Goal: Task Accomplishment & Management: Complete application form

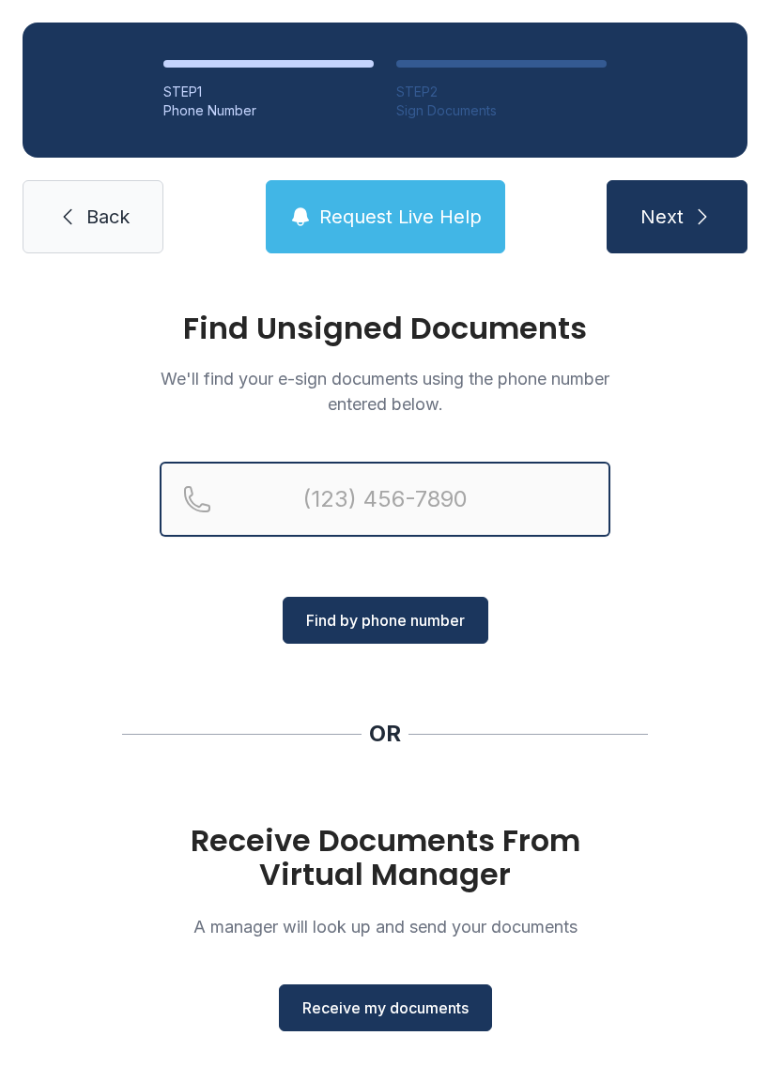
click at [332, 496] on input "Reservation phone number" at bounding box center [385, 499] width 450 height 75
type input "("
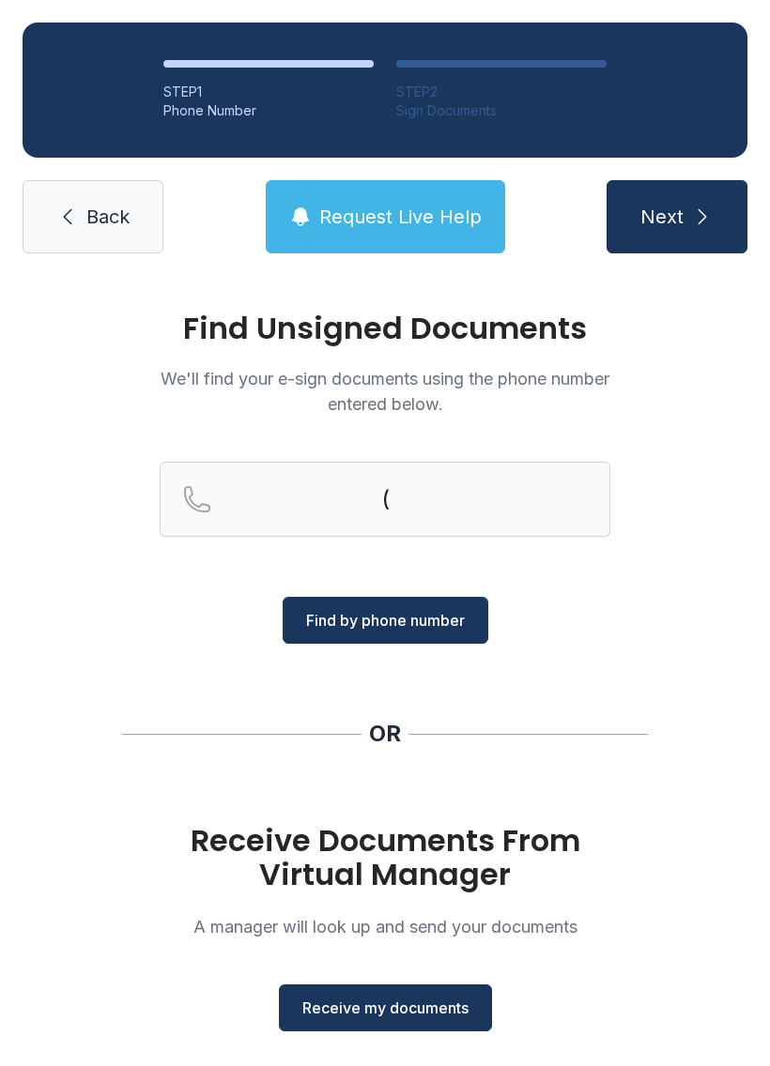
click at [585, 614] on div "( Find by phone number" at bounding box center [385, 553] width 450 height 182
click at [411, 1003] on span "Receive my documents" at bounding box center [385, 1008] width 166 height 23
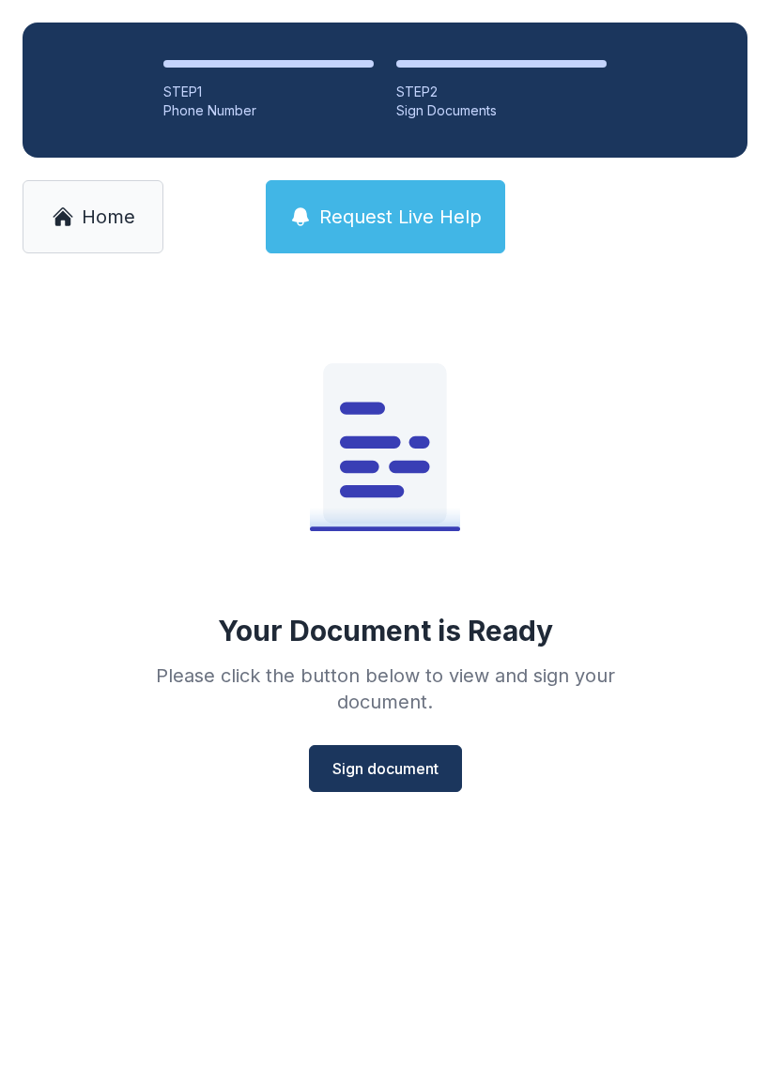
click at [417, 767] on span "Sign document" at bounding box center [385, 768] width 106 height 23
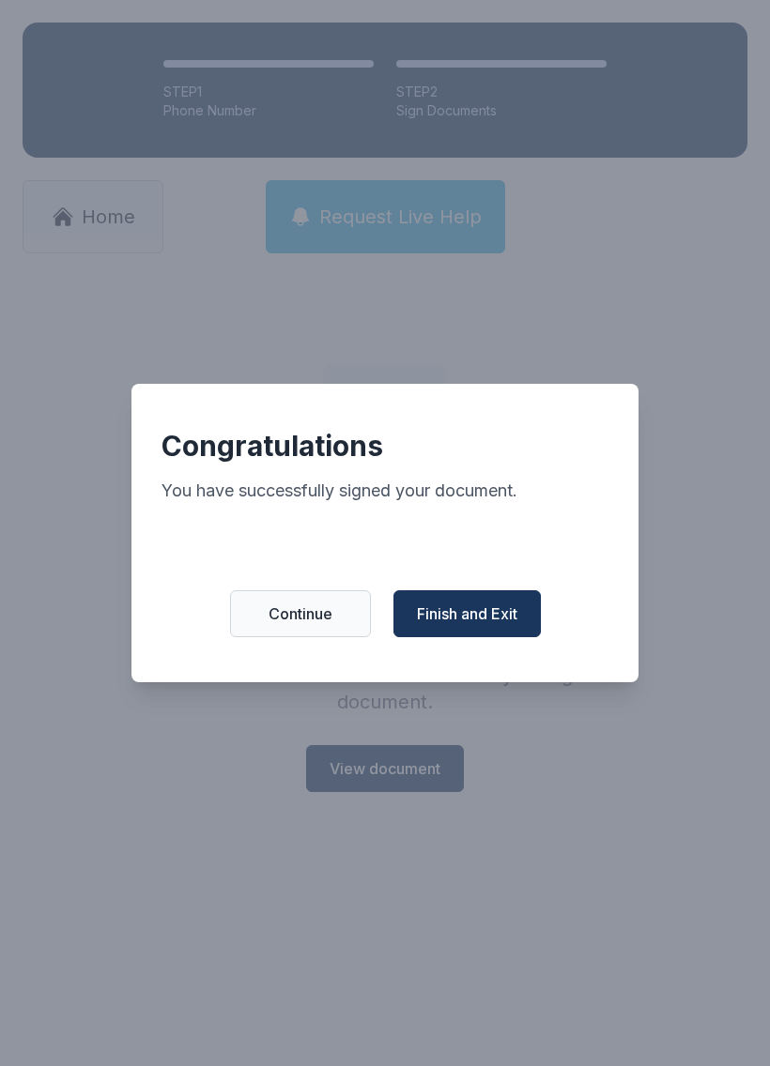
click at [458, 609] on button "Finish and Exit" at bounding box center [466, 613] width 147 height 47
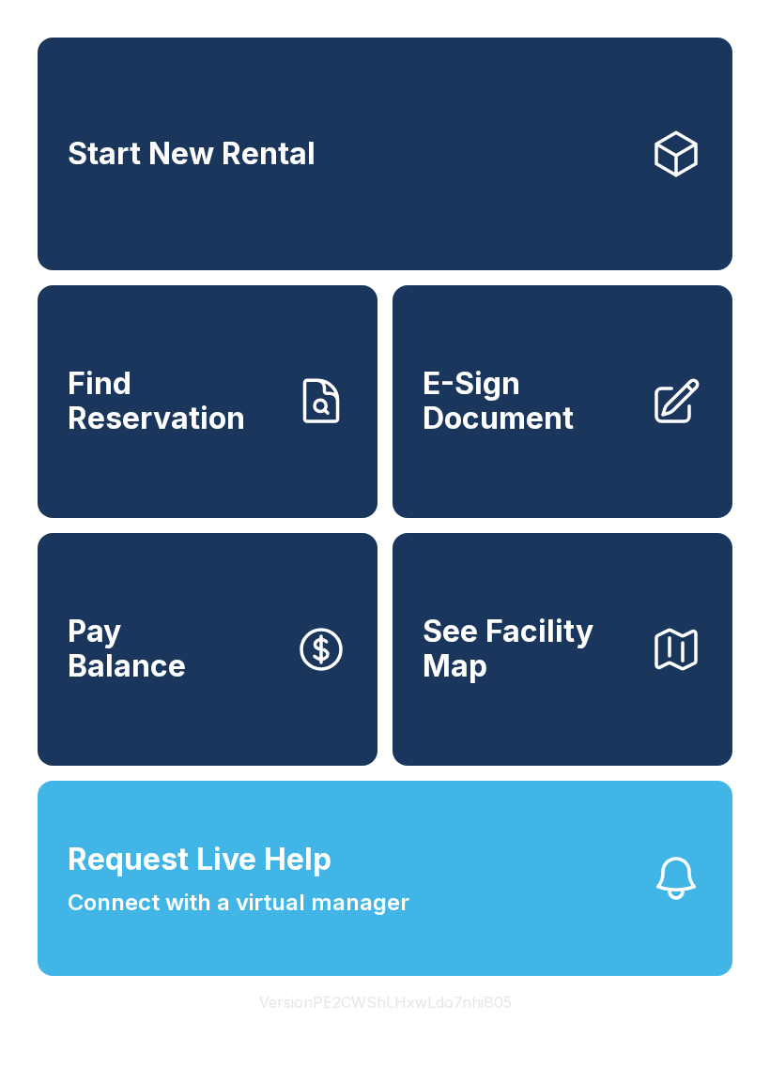
click at [587, 396] on span "E-Sign Document" at bounding box center [528, 401] width 212 height 69
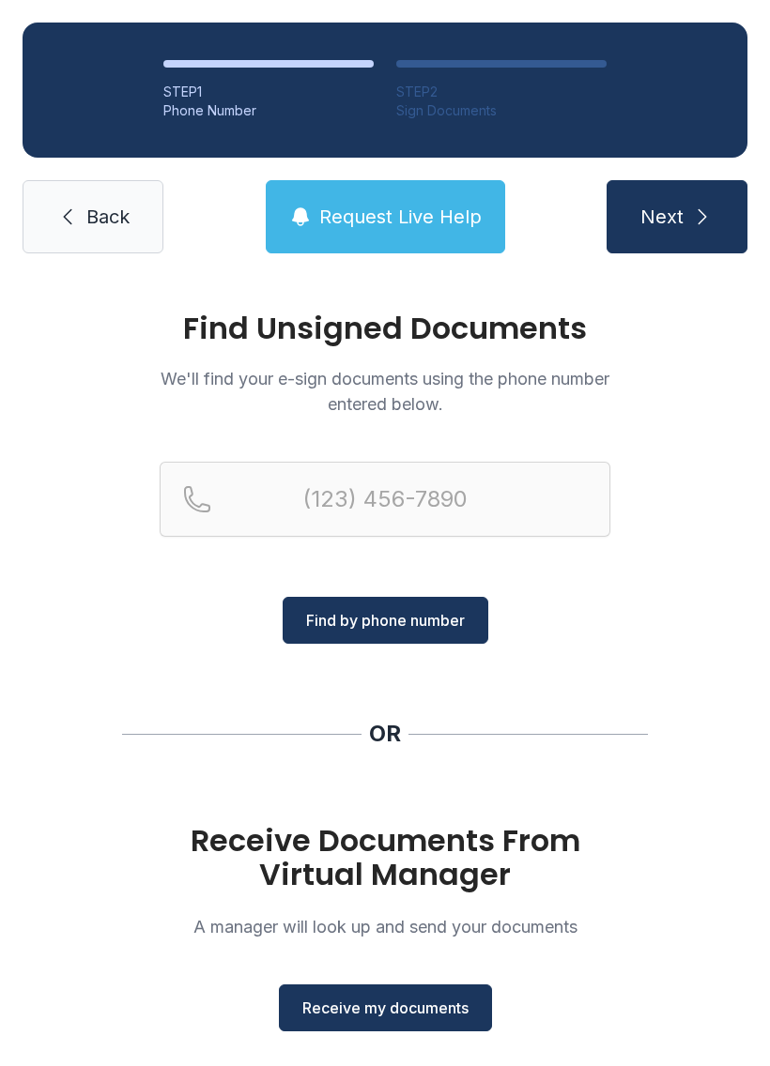
click at [388, 1006] on span "Receive my documents" at bounding box center [385, 1008] width 166 height 23
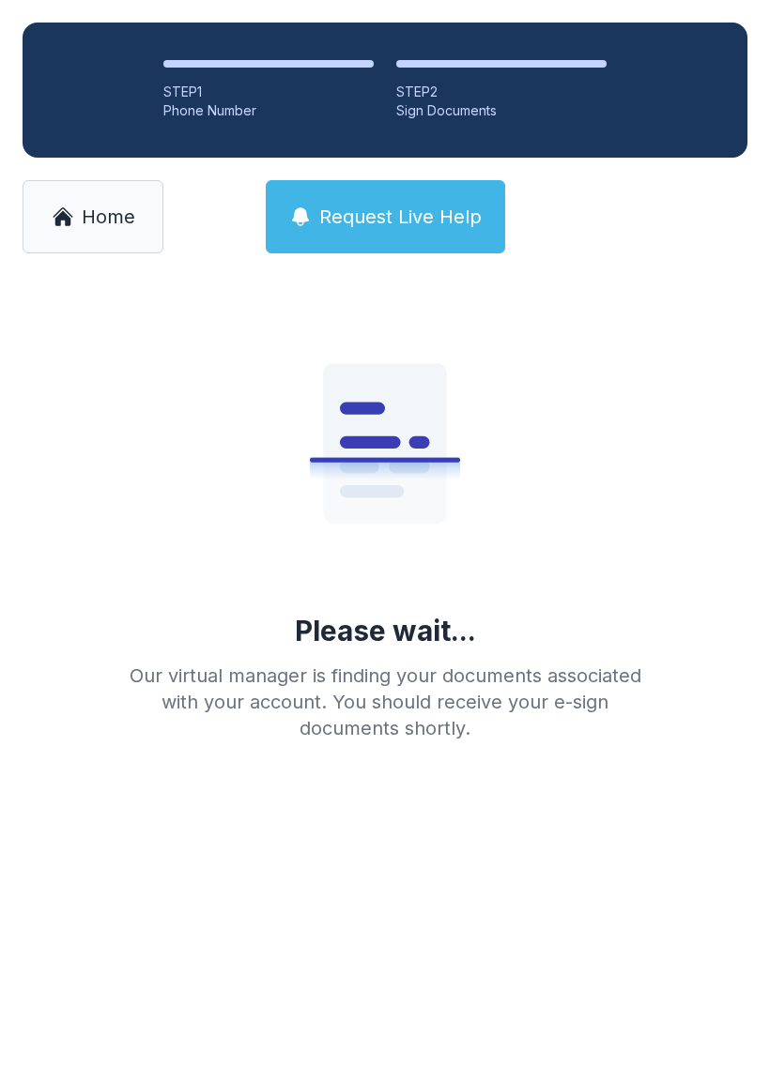
click at [79, 209] on link "Home" at bounding box center [93, 216] width 141 height 73
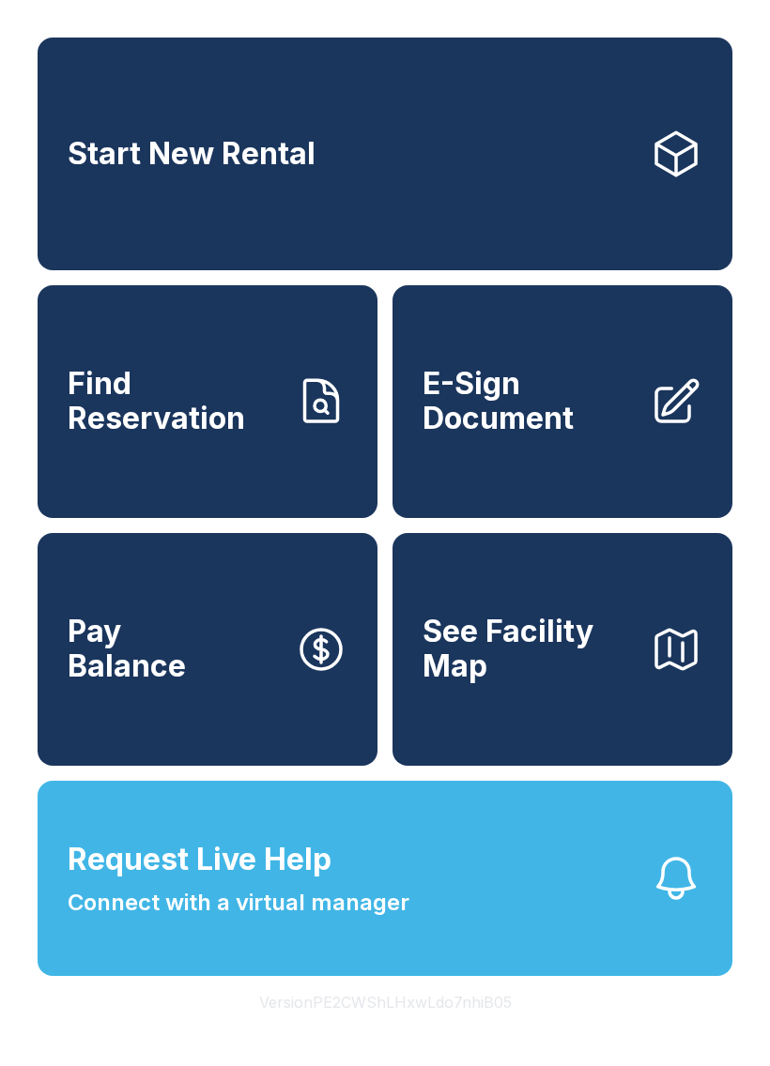
click at [478, 404] on span "E-Sign Document" at bounding box center [528, 401] width 212 height 69
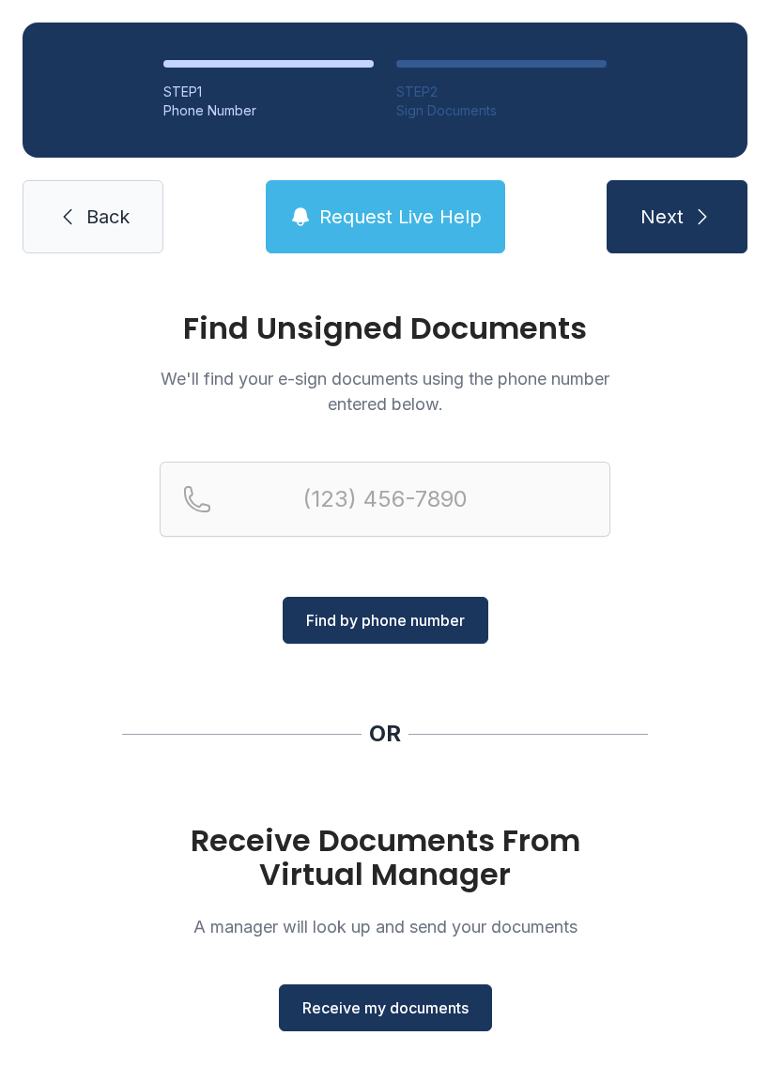
click at [374, 1016] on span "Receive my documents" at bounding box center [385, 1008] width 166 height 23
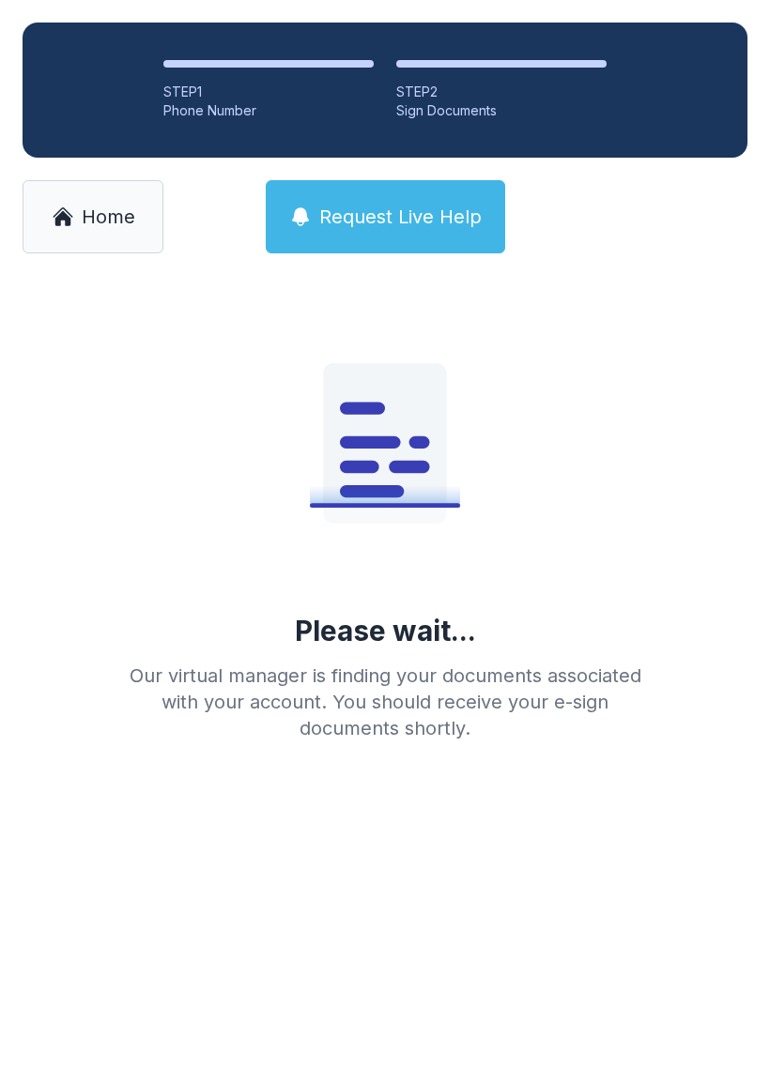
click at [75, 222] on link "Home" at bounding box center [93, 216] width 141 height 73
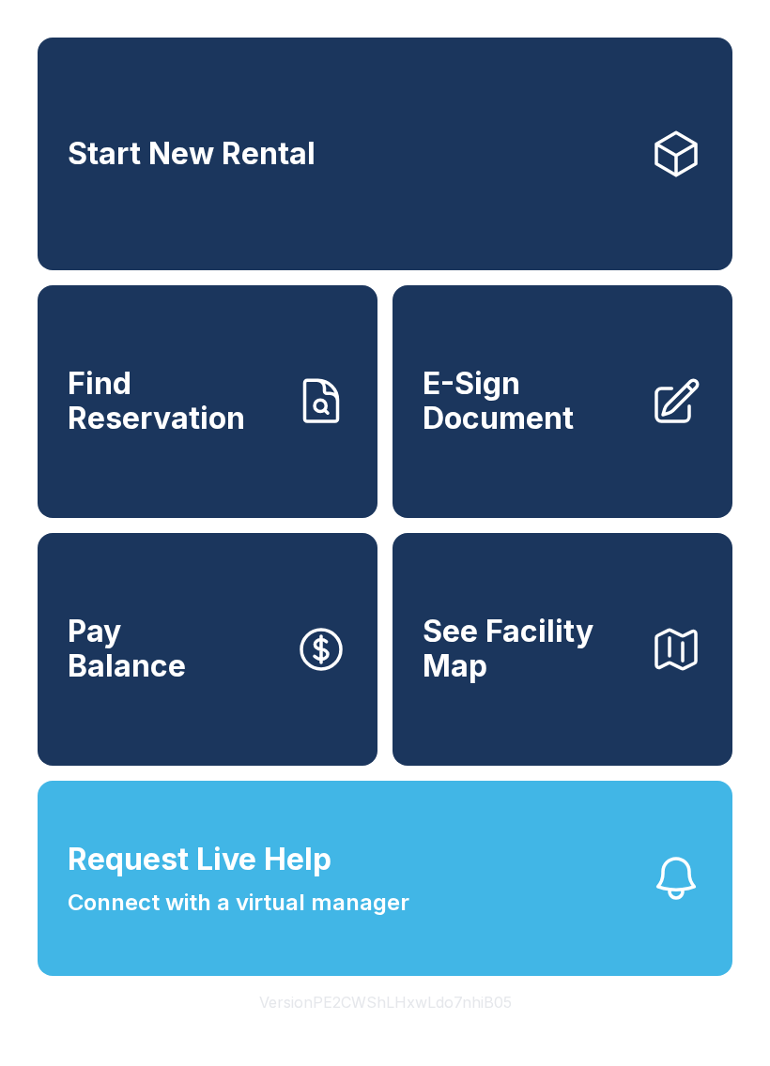
click at [547, 429] on span "E-Sign Document" at bounding box center [528, 401] width 212 height 69
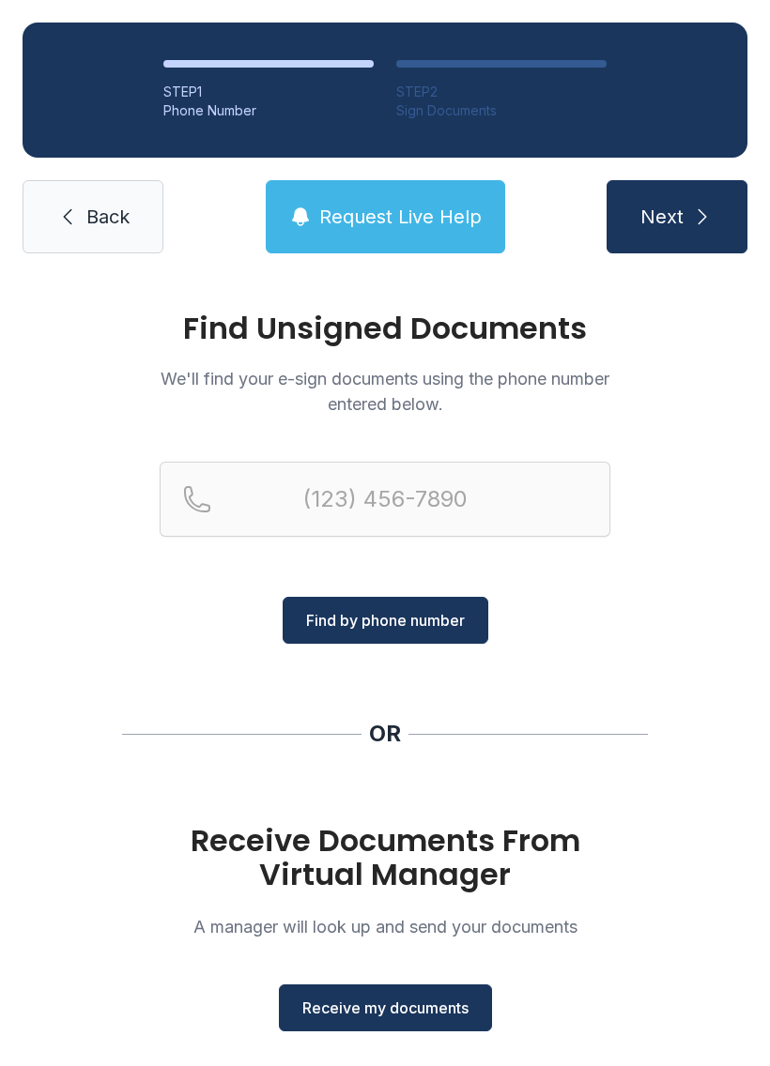
click at [428, 1016] on span "Receive my documents" at bounding box center [385, 1008] width 166 height 23
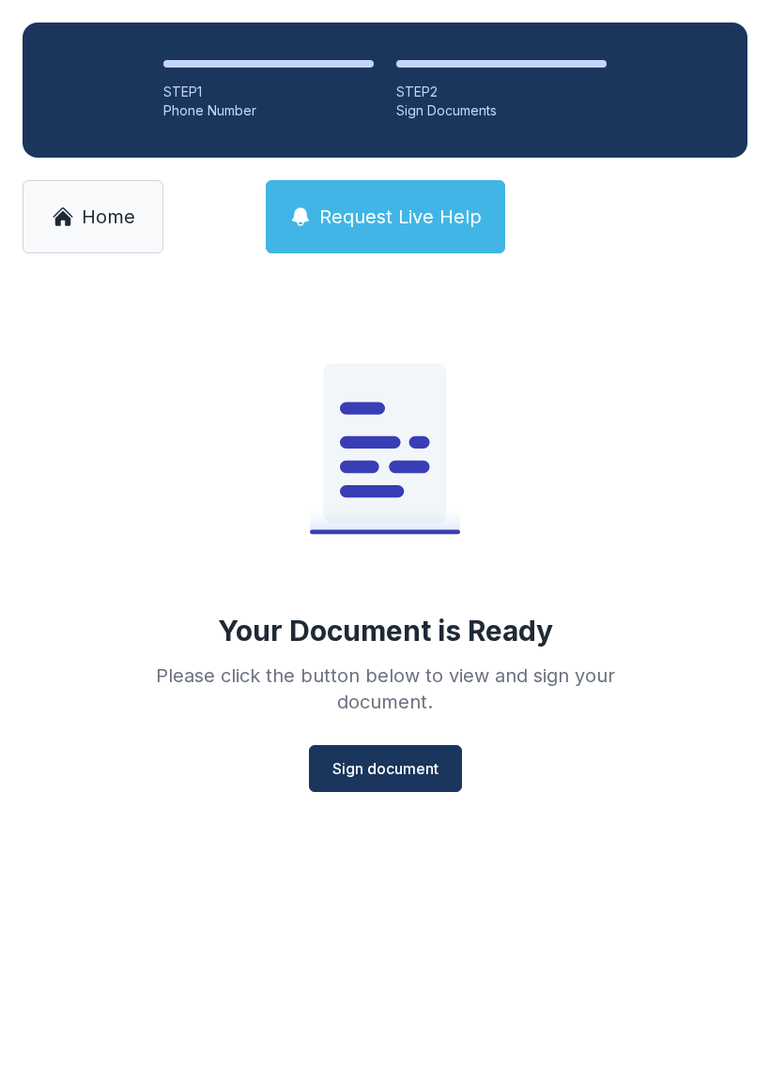
click at [394, 751] on button "Sign document" at bounding box center [385, 768] width 153 height 47
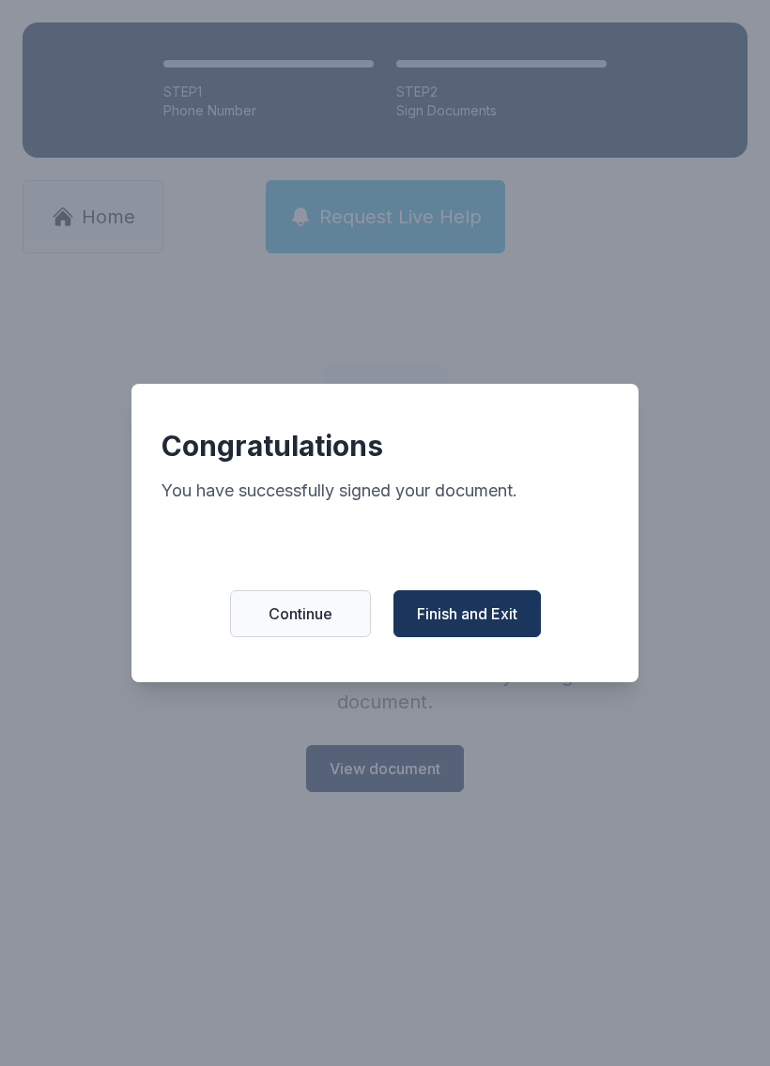
click at [490, 604] on button "Finish and Exit" at bounding box center [466, 613] width 147 height 47
